Goal: Information Seeking & Learning: Find specific fact

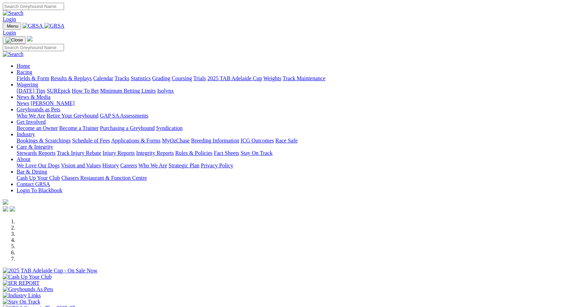
scroll to position [173, 0]
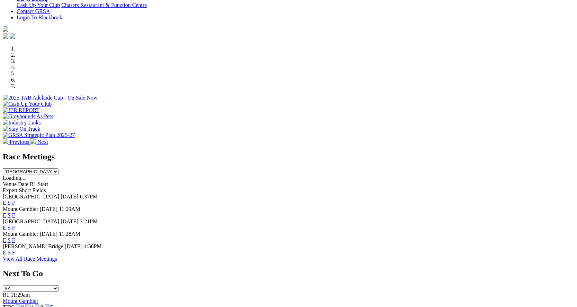
click at [15, 200] on link "F" at bounding box center [13, 203] width 3 height 6
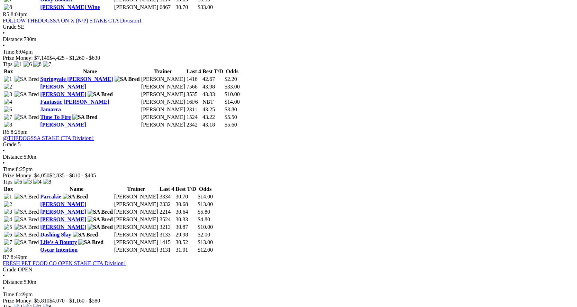
scroll to position [969, 0]
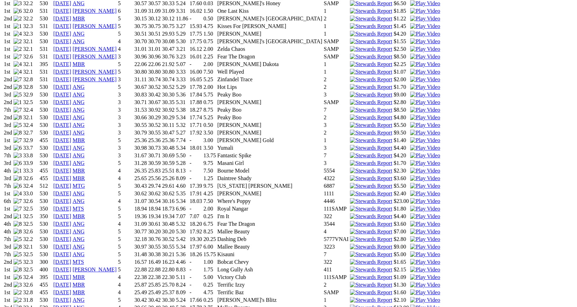
scroll to position [692, 0]
